Goal: Navigation & Orientation: Find specific page/section

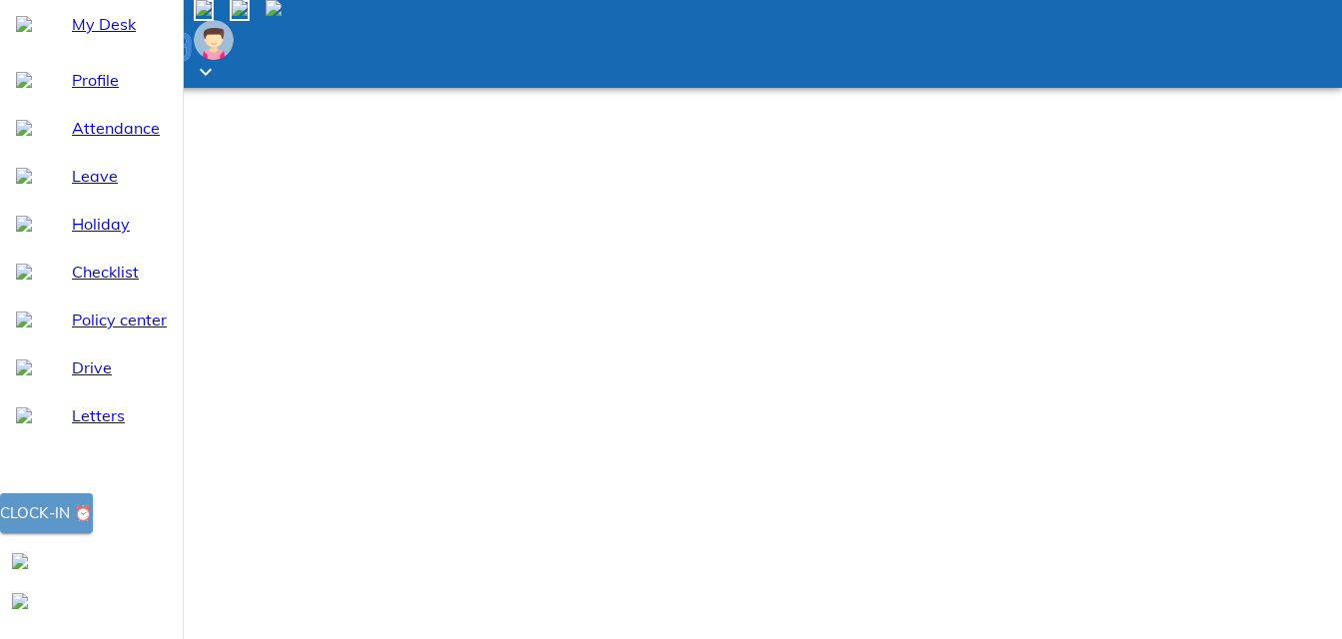
click at [86, 526] on div "Clock-in ⏰" at bounding box center [46, 513] width 93 height 26
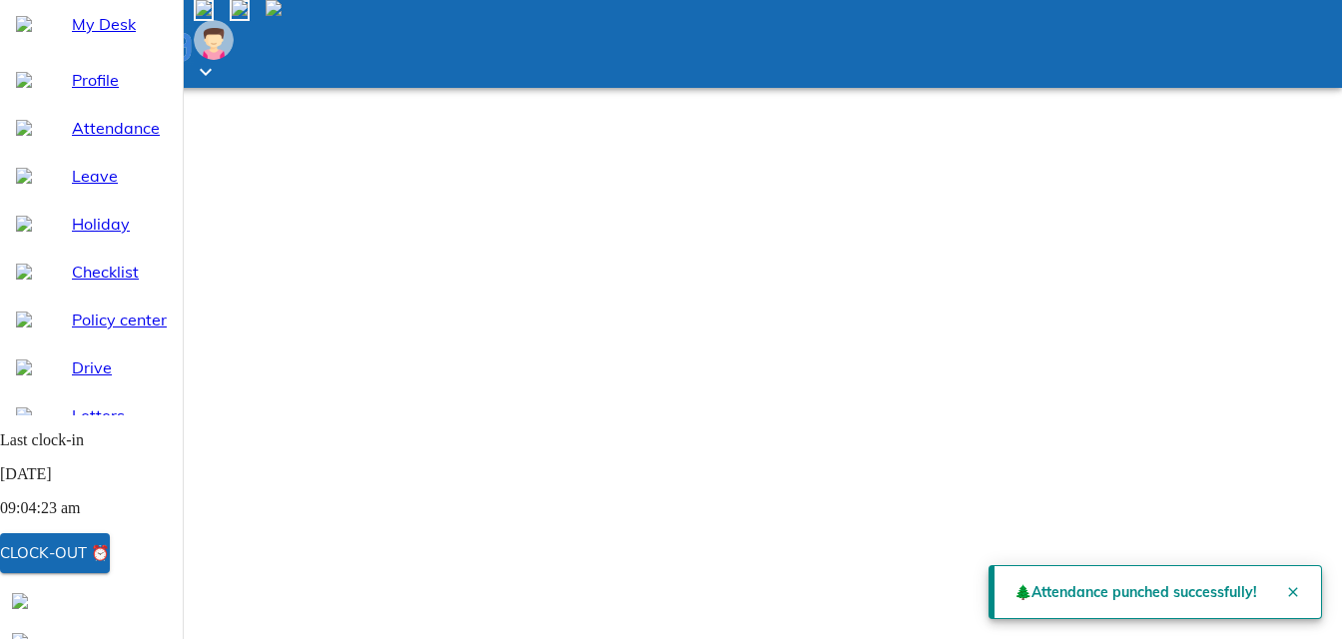
click at [80, 140] on span "Attendance" at bounding box center [119, 128] width 95 height 24
select select "8"
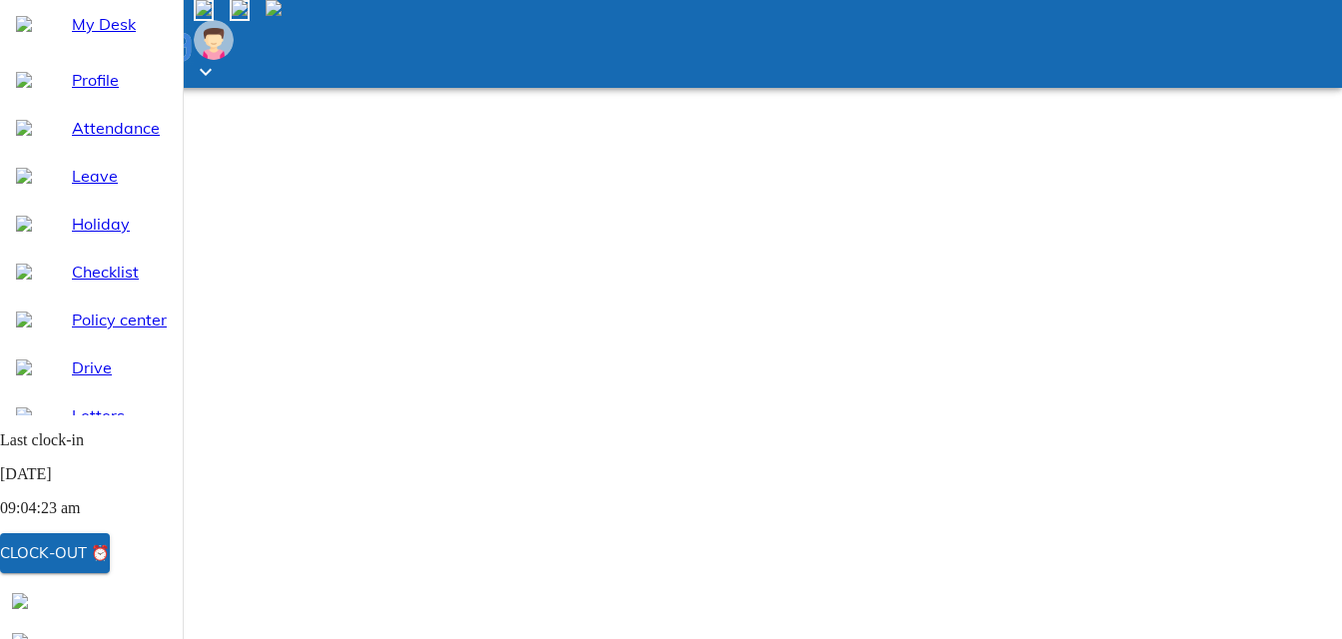
click at [86, 36] on span "My Desk" at bounding box center [119, 24] width 95 height 24
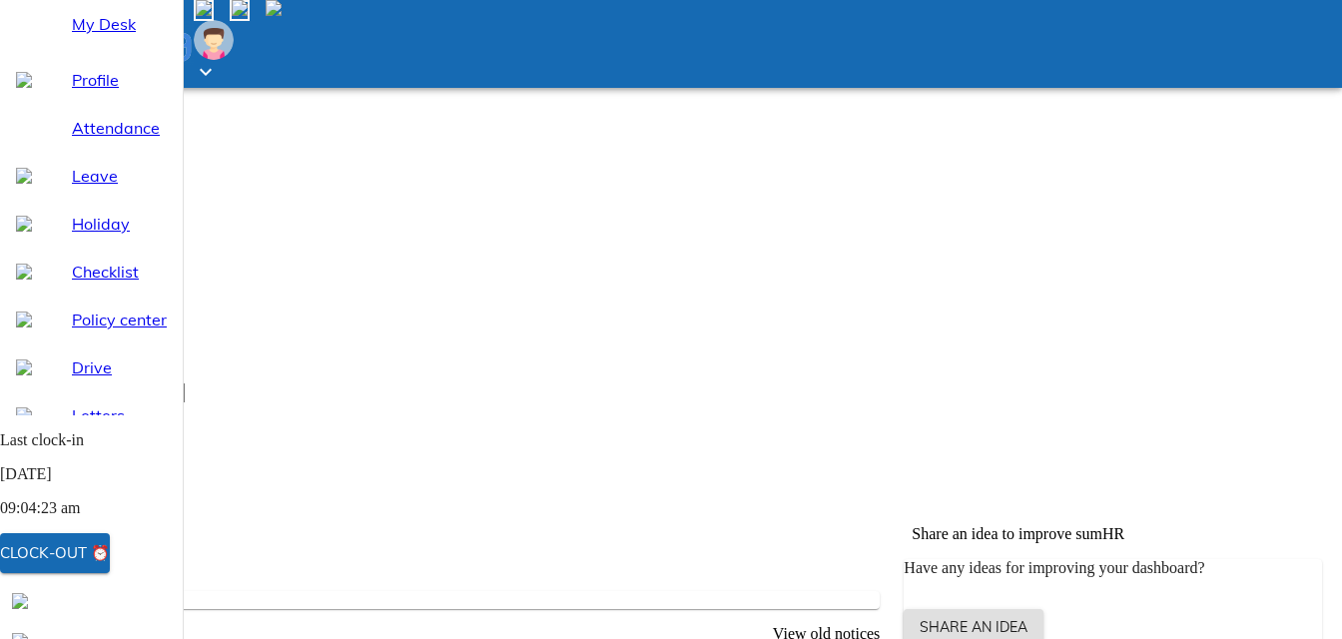
scroll to position [300, 0]
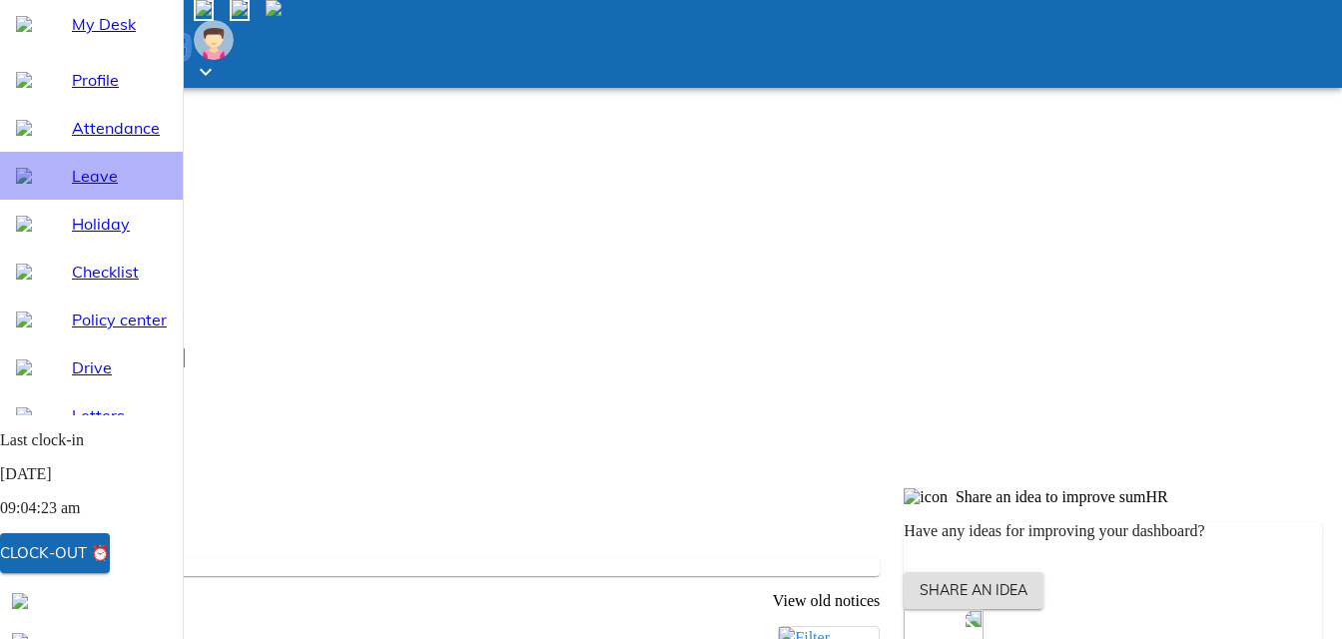
click at [74, 188] on span "Leave" at bounding box center [119, 176] width 95 height 24
select select "8"
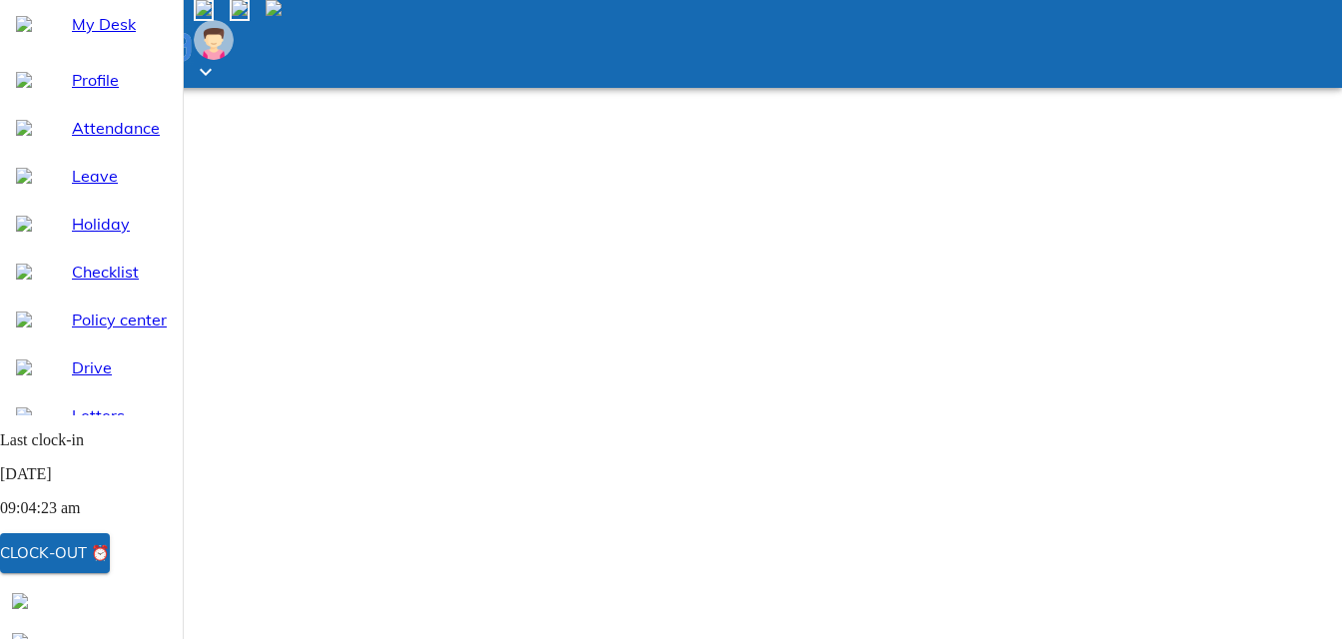
click at [282, 19] on span at bounding box center [282, 10] width 0 height 17
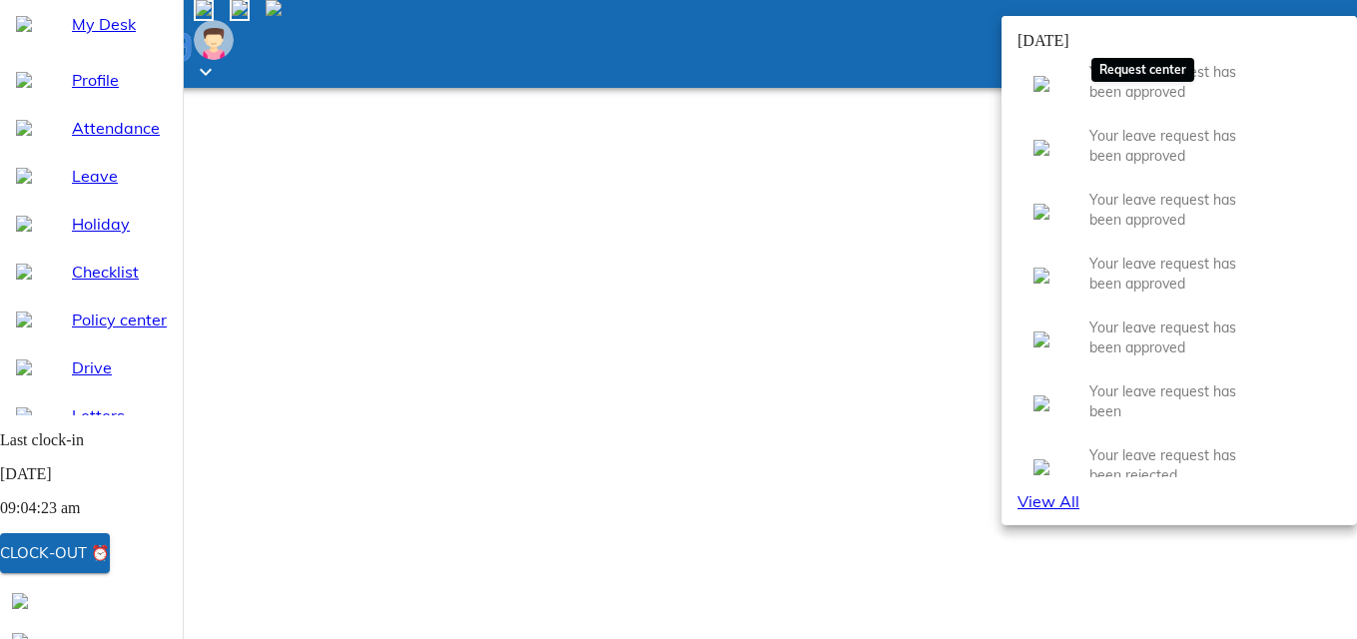
click at [248, 16] on img at bounding box center [240, 8] width 16 height 16
click at [889, 231] on div at bounding box center [678, 319] width 1357 height 639
